Goal: Transaction & Acquisition: Purchase product/service

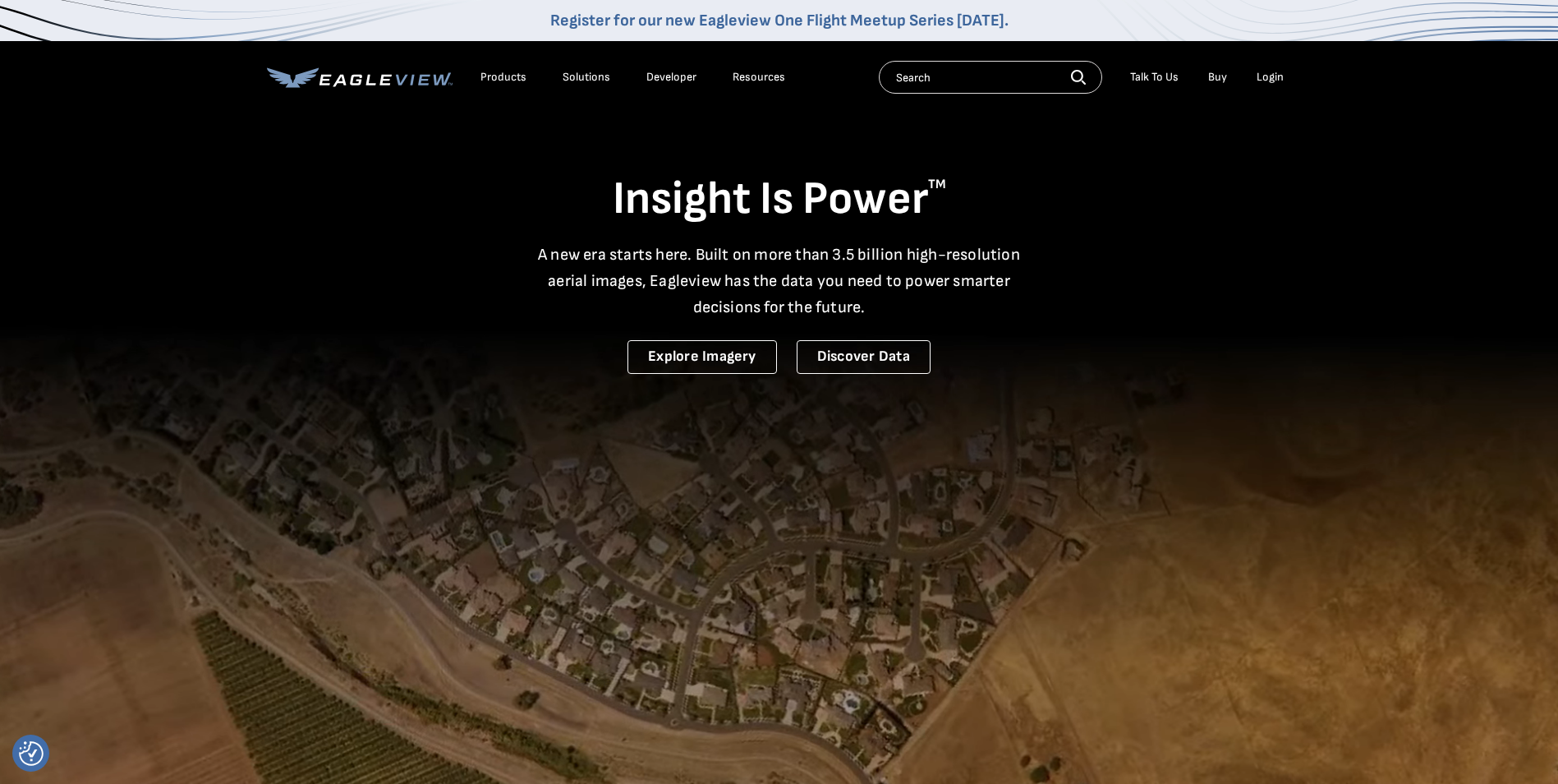
click at [1225, 72] on link "Buy" at bounding box center [1217, 77] width 19 height 15
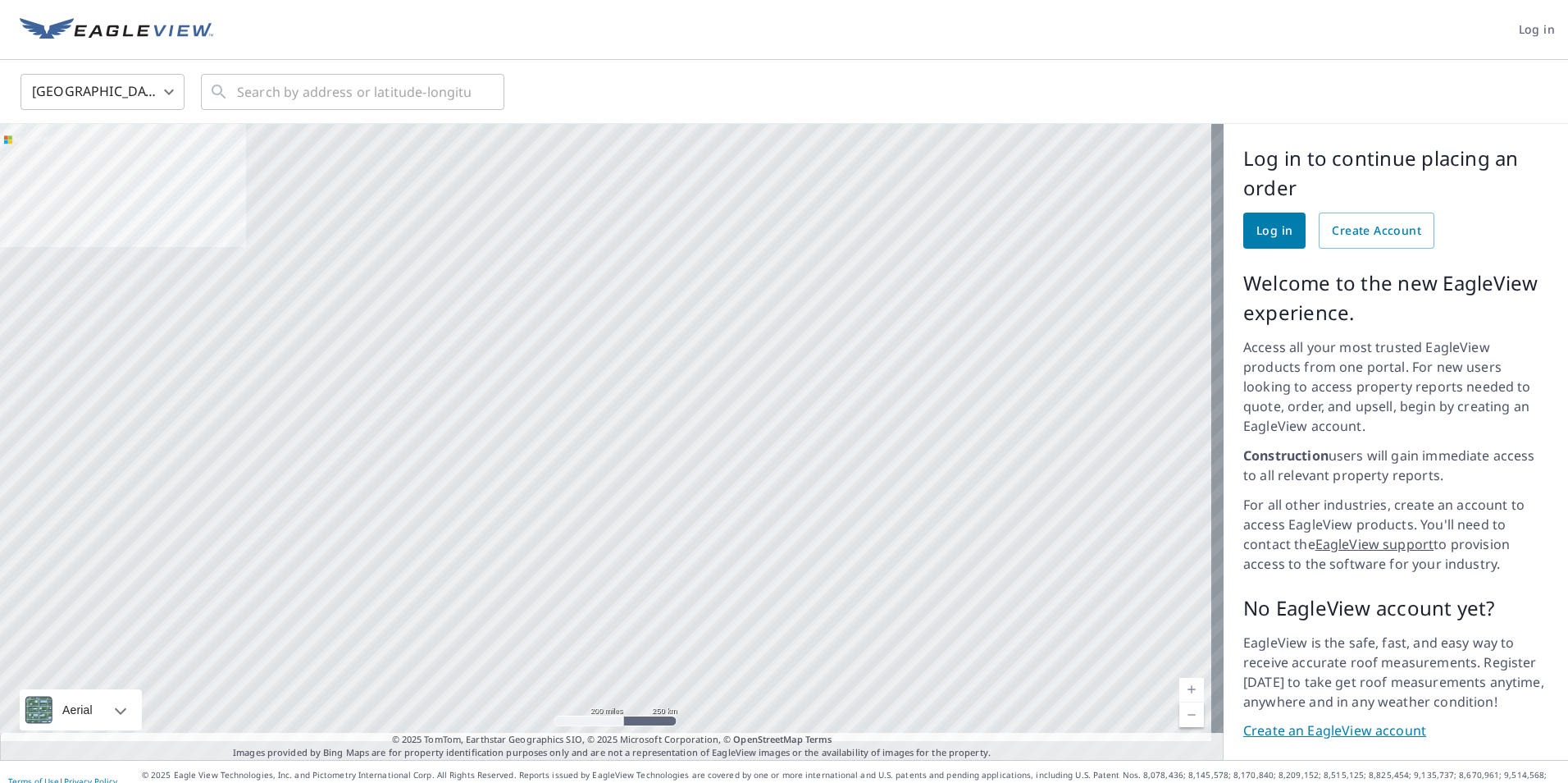
click at [964, 392] on div at bounding box center [611, 441] width 1223 height 636
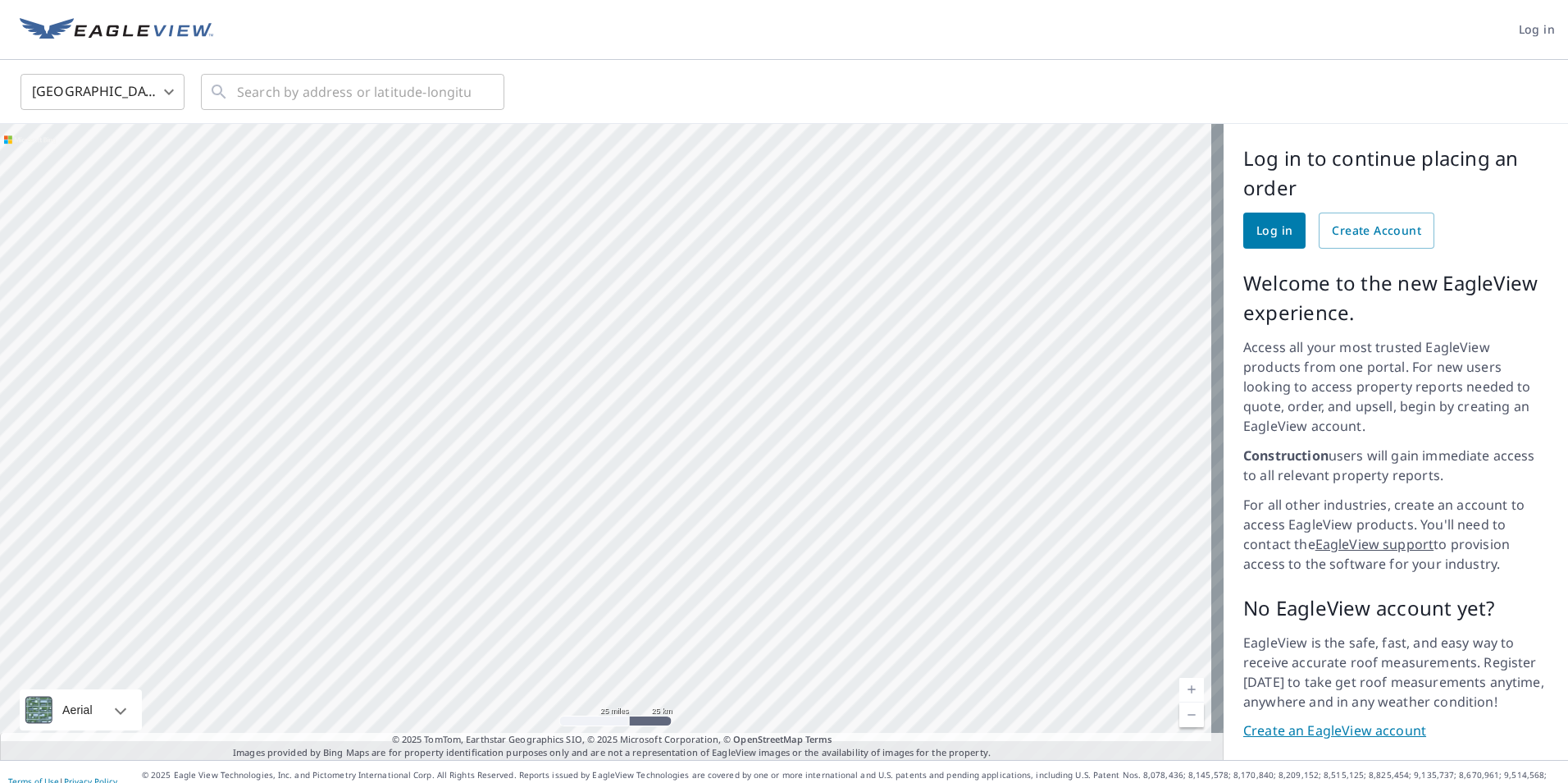
drag, startPoint x: 987, startPoint y: 269, endPoint x: 973, endPoint y: 320, distance: 52.9
click at [987, 312] on div at bounding box center [611, 441] width 1223 height 636
drag, startPoint x: 895, startPoint y: 309, endPoint x: 908, endPoint y: 503, distance: 194.4
click at [908, 503] on div at bounding box center [611, 441] width 1223 height 636
drag, startPoint x: 912, startPoint y: 377, endPoint x: 899, endPoint y: 428, distance: 52.6
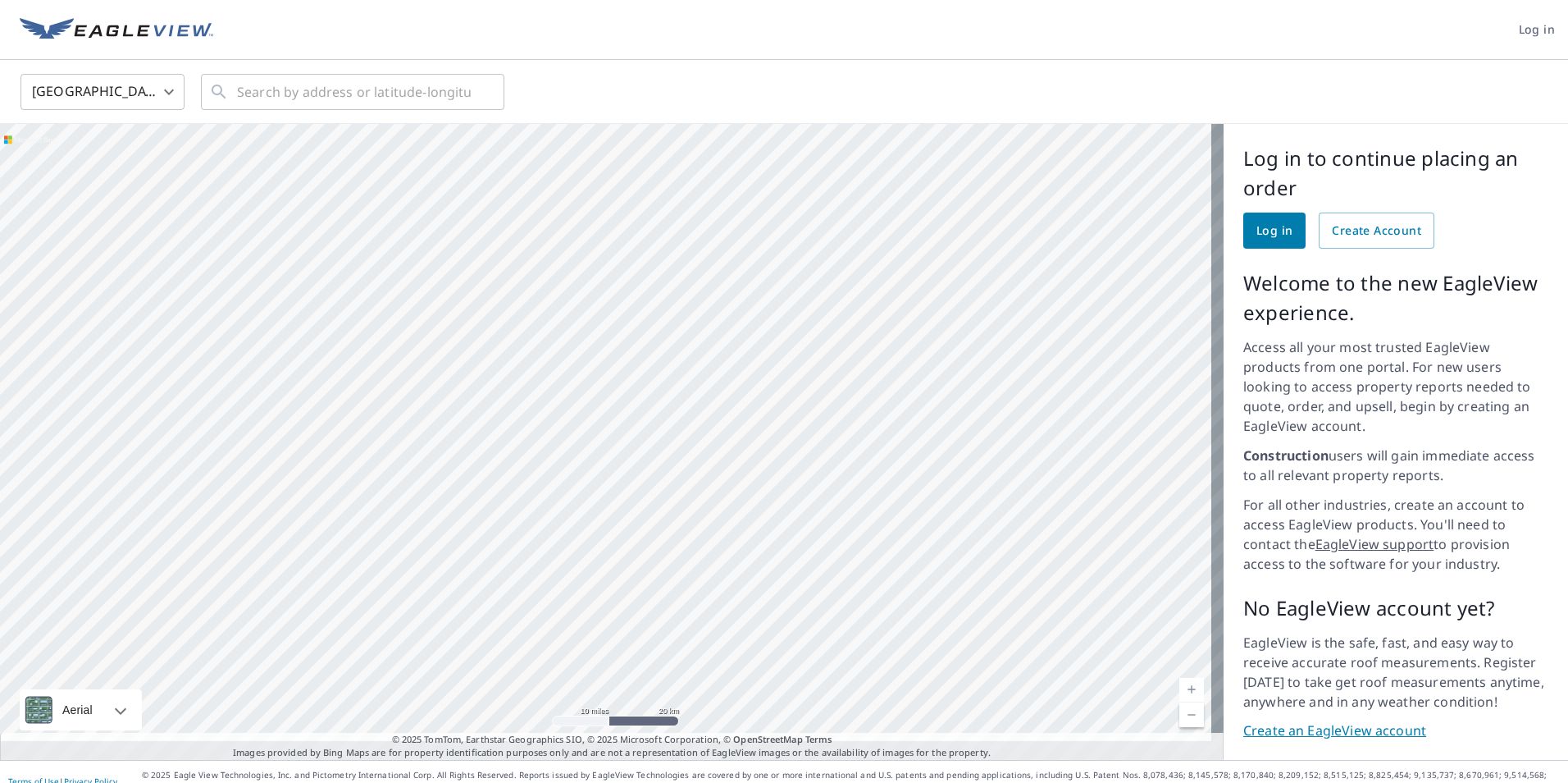
click at [899, 428] on div at bounding box center [611, 441] width 1223 height 636
drag, startPoint x: 724, startPoint y: 455, endPoint x: 732, endPoint y: 498, distance: 43.7
click at [732, 498] on div at bounding box center [611, 441] width 1223 height 636
drag, startPoint x: 792, startPoint y: 495, endPoint x: 774, endPoint y: 504, distance: 20.1
click at [774, 504] on div at bounding box center [611, 441] width 1223 height 636
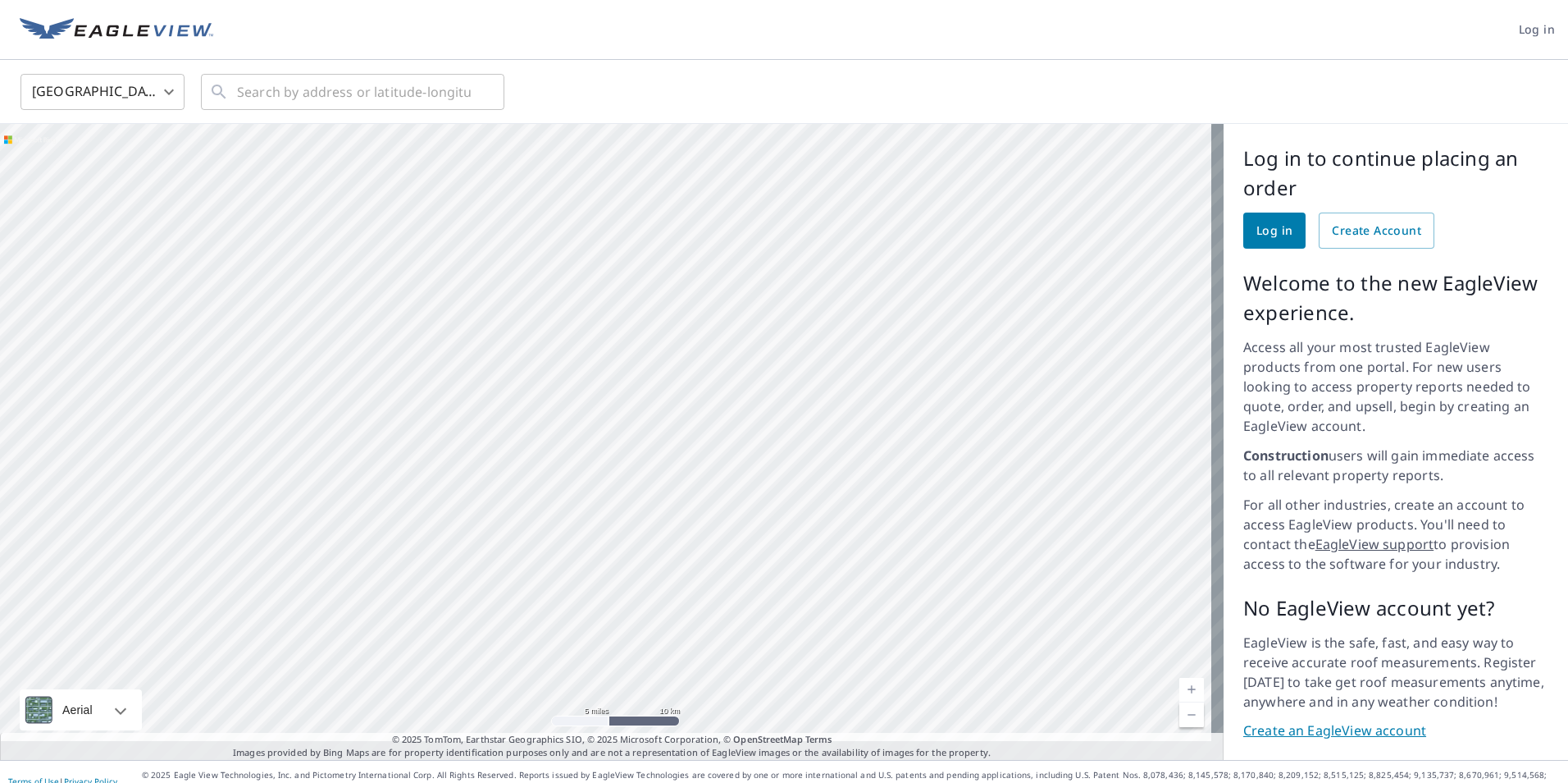
drag, startPoint x: 748, startPoint y: 433, endPoint x: 745, endPoint y: 498, distance: 65.1
click at [745, 498] on div at bounding box center [611, 441] width 1223 height 636
click at [749, 426] on div at bounding box center [611, 441] width 1223 height 636
drag, startPoint x: 795, startPoint y: 350, endPoint x: 760, endPoint y: 415, distance: 73.8
click at [760, 415] on div at bounding box center [611, 441] width 1223 height 636
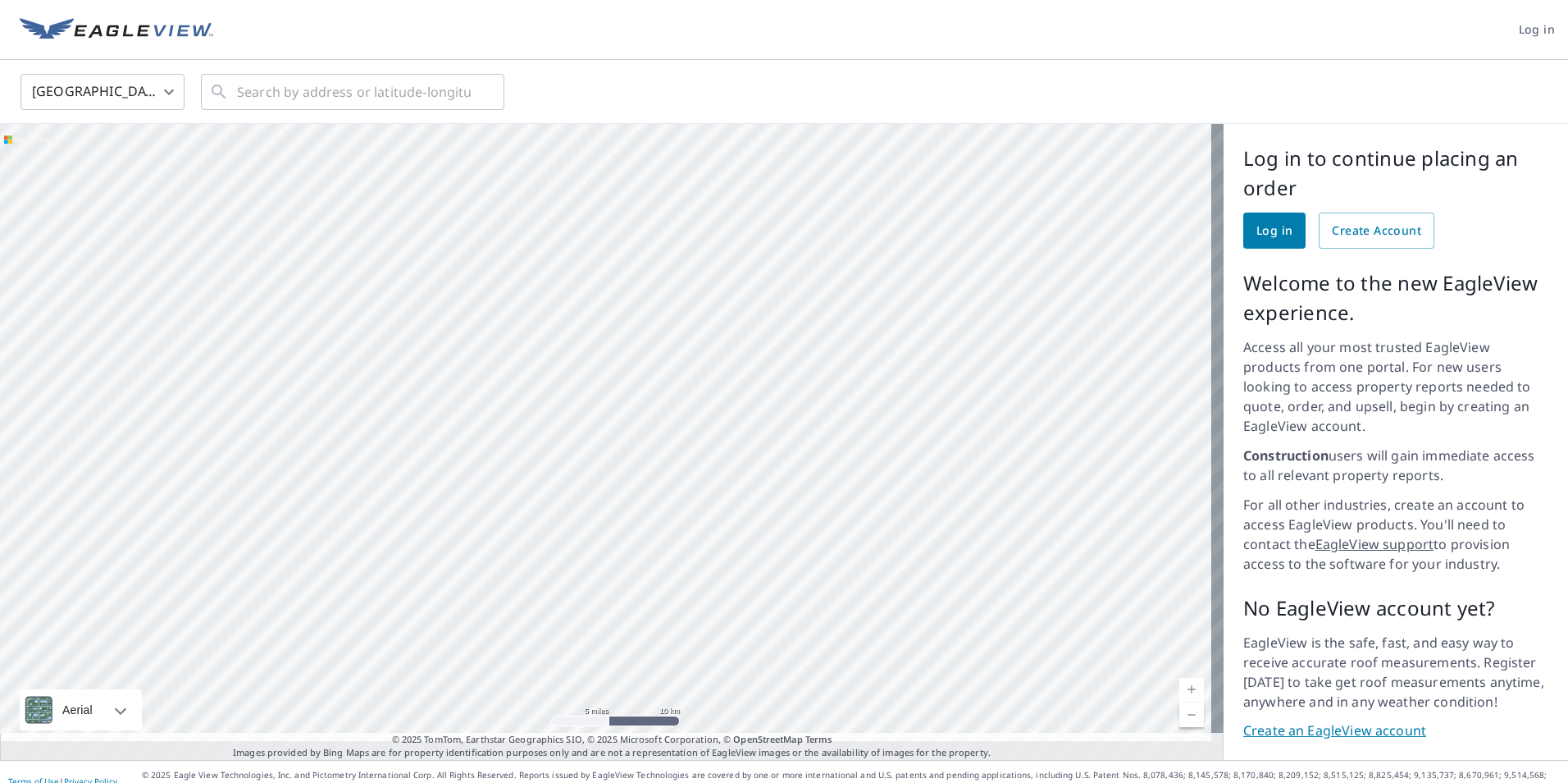
drag, startPoint x: 904, startPoint y: 303, endPoint x: 841, endPoint y: 416, distance: 129.4
click at [841, 416] on div at bounding box center [611, 441] width 1223 height 636
drag, startPoint x: 770, startPoint y: 423, endPoint x: 935, endPoint y: 510, distance: 186.5
click at [935, 510] on div at bounding box center [611, 441] width 1223 height 636
click at [1344, 236] on span "Create Account" at bounding box center [1376, 231] width 89 height 21
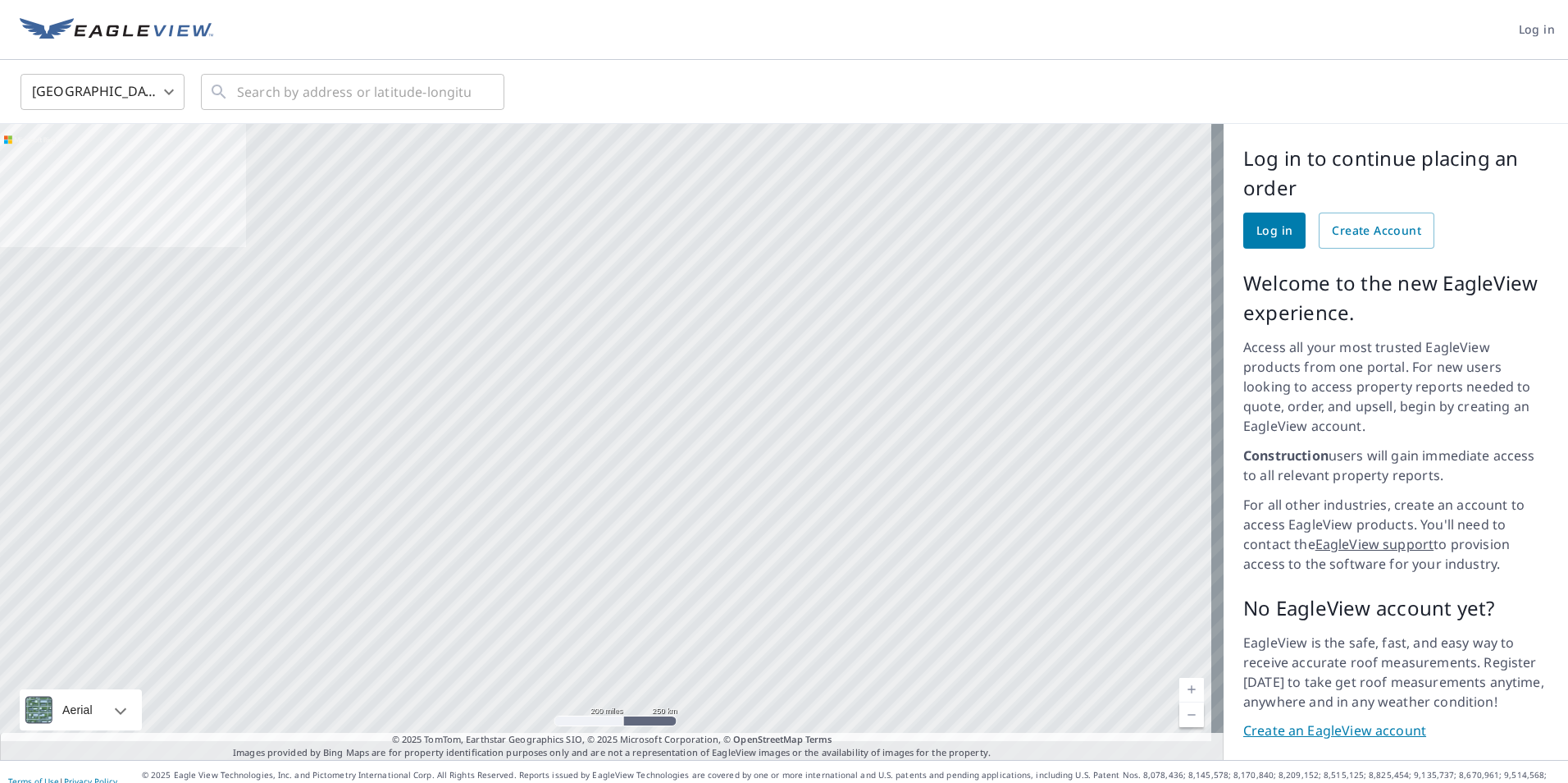
click at [211, 36] on img at bounding box center [116, 30] width 193 height 25
click at [161, 35] on img at bounding box center [116, 30] width 193 height 25
click at [55, 31] on img at bounding box center [116, 30] width 193 height 25
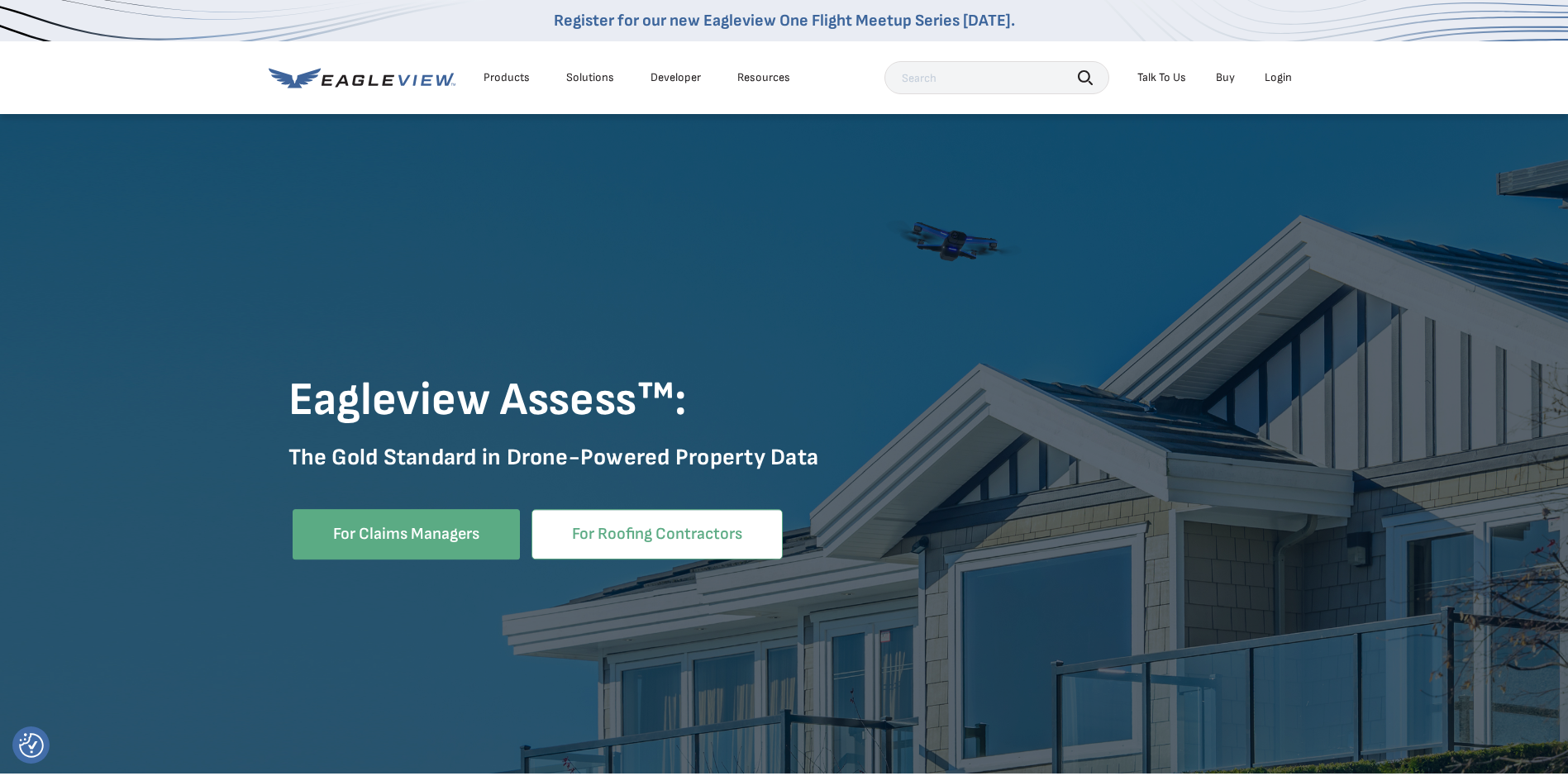
click at [678, 542] on link "For Roofing Contractors" at bounding box center [657, 534] width 252 height 50
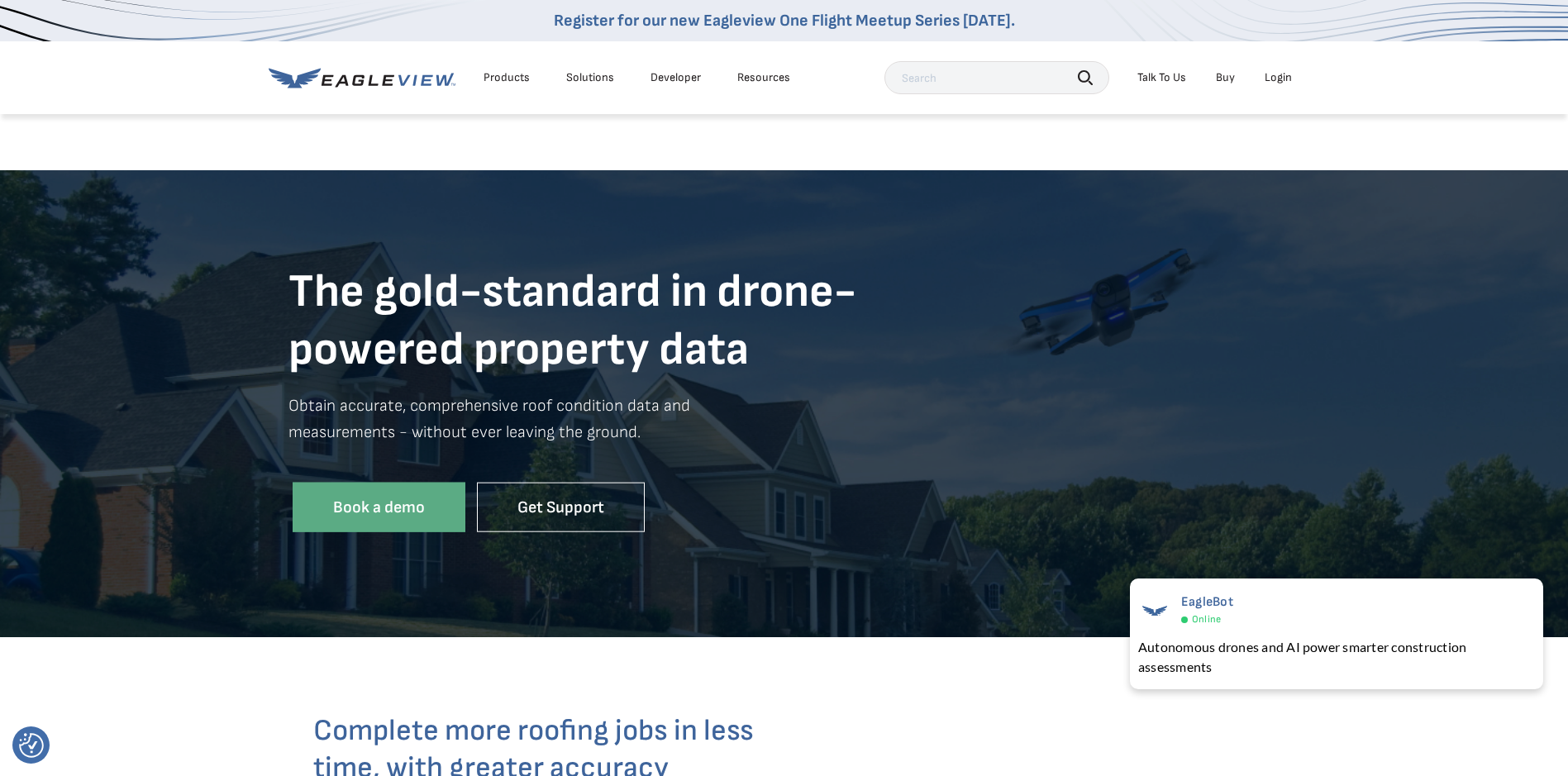
click at [1231, 74] on link "Buy" at bounding box center [1225, 78] width 19 height 15
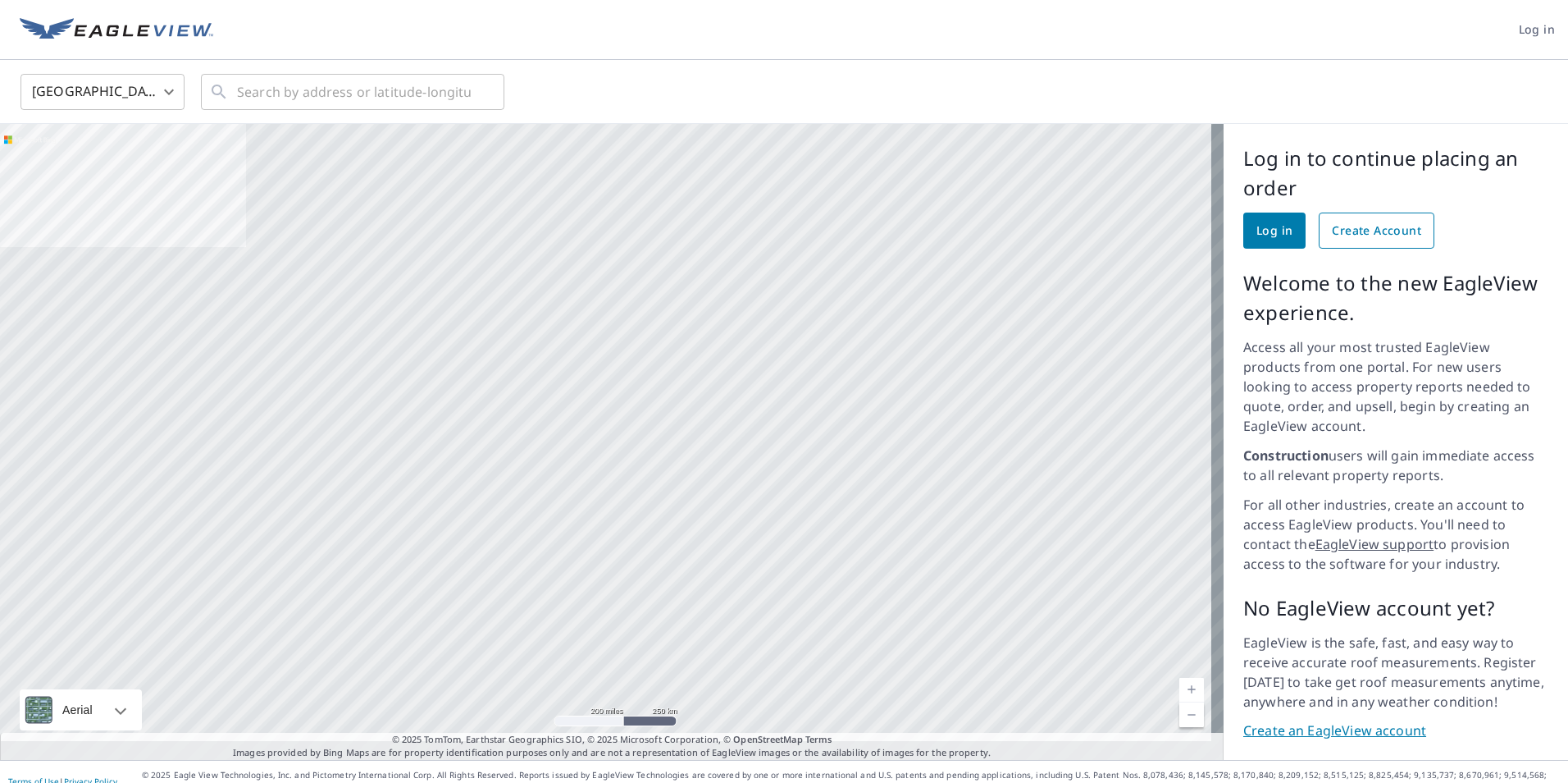
click at [1380, 224] on span "Create Account" at bounding box center [1376, 231] width 89 height 21
